Goal: Navigation & Orientation: Understand site structure

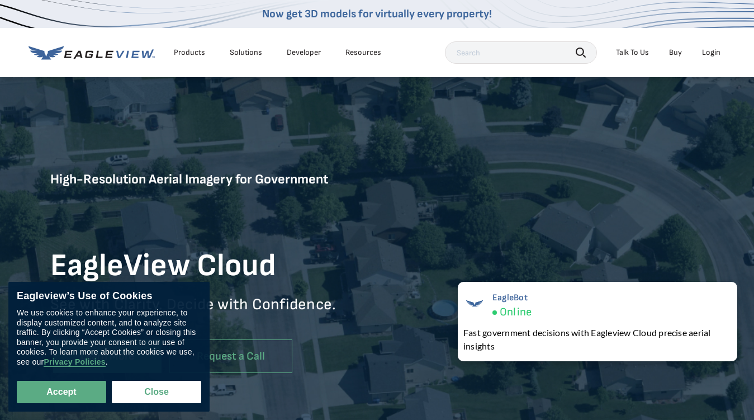
click at [189, 53] on div "Products" at bounding box center [189, 52] width 31 height 10
click at [245, 53] on div "Solutions" at bounding box center [246, 52] width 32 height 10
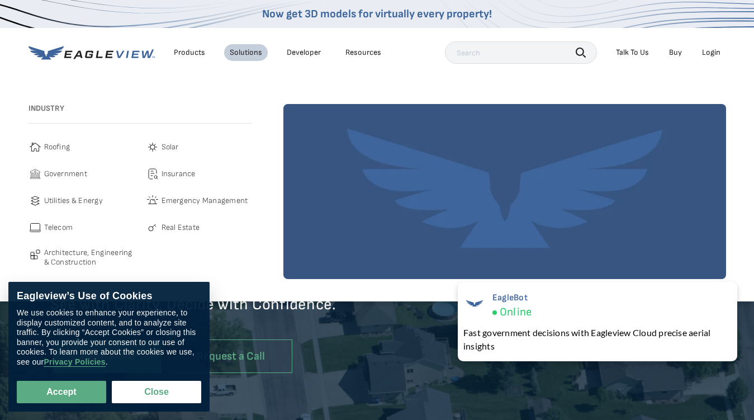
click at [363, 53] on div "Resources" at bounding box center [363, 52] width 36 height 10
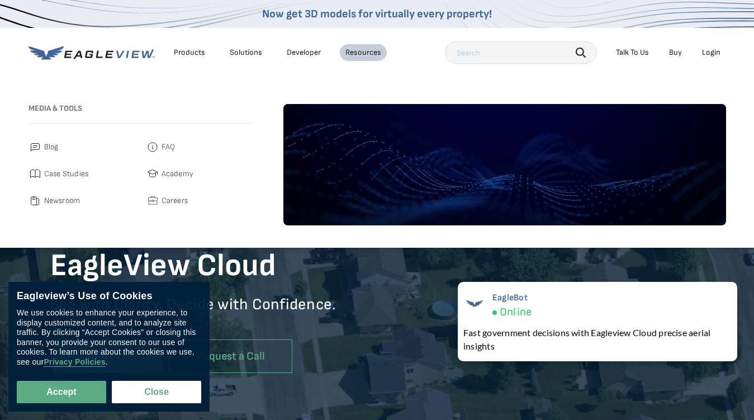
click at [581, 52] on icon "button" at bounding box center [581, 52] width 10 height 10
click at [632, 53] on div "Talk To Us" at bounding box center [632, 52] width 33 height 10
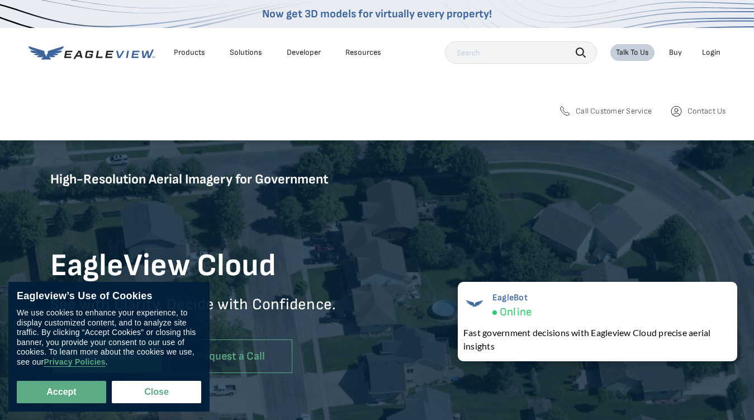
click at [711, 53] on div "Login" at bounding box center [711, 52] width 18 height 10
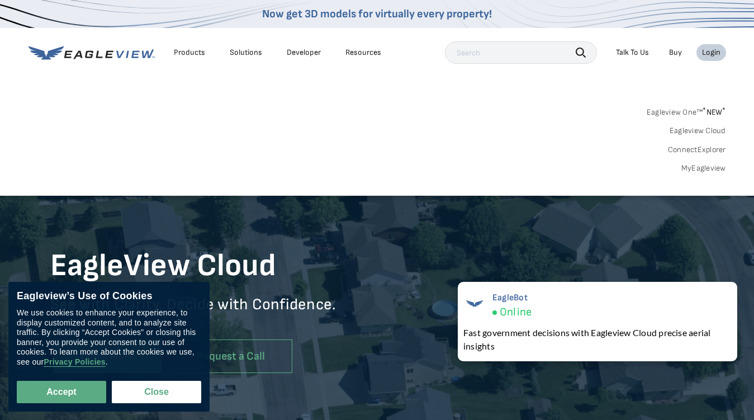
click at [61, 392] on button "Accept" at bounding box center [61, 392] width 89 height 22
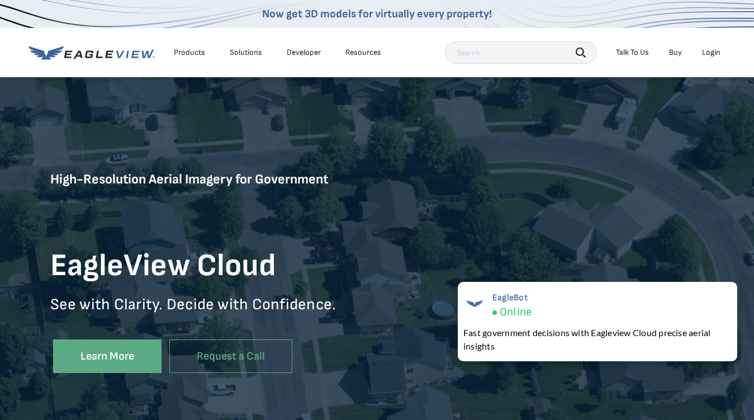
click at [156, 392] on button "Close" at bounding box center [154, 389] width 85 height 21
checkbox input "false"
click at [597, 321] on div "EagleBot Online Fast government decisions with Eagleview Cloud precise aerial i…" at bounding box center [597, 321] width 279 height 79
